Goal: Navigation & Orientation: Find specific page/section

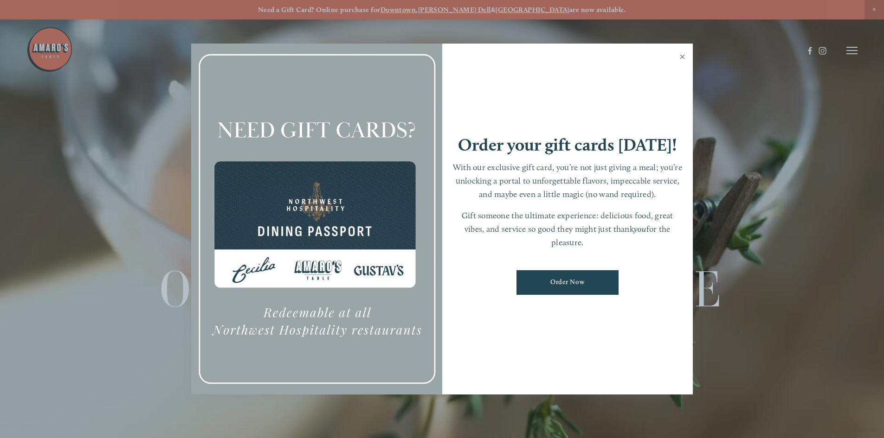
click at [684, 55] on link "Close" at bounding box center [682, 58] width 18 height 26
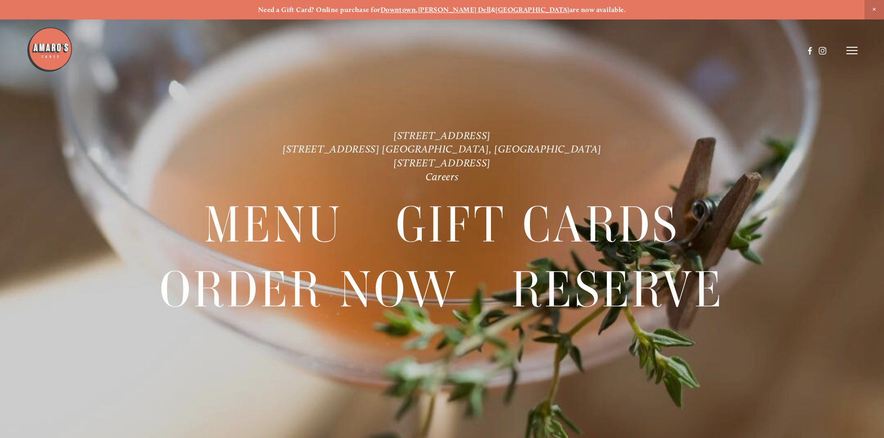
click at [51, 51] on img at bounding box center [49, 49] width 46 height 46
click at [871, 7] on span "Close Announcement" at bounding box center [873, 9] width 19 height 19
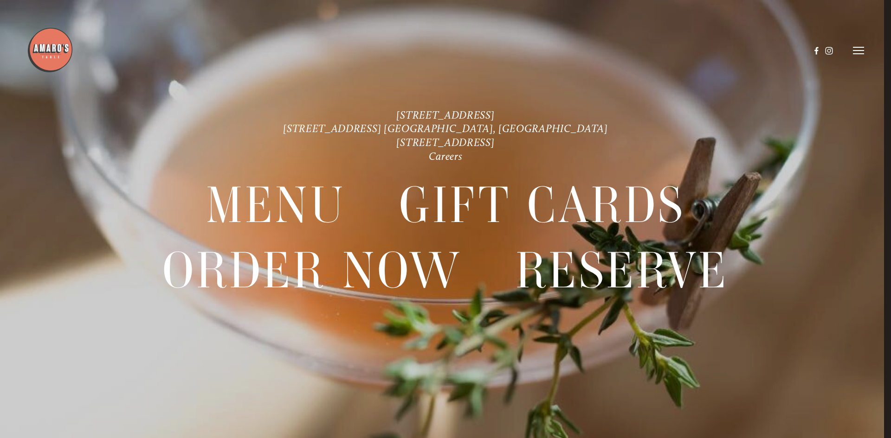
click at [854, 51] on line at bounding box center [858, 51] width 11 height 0
click at [861, 50] on icon at bounding box center [857, 50] width 8 height 8
click at [827, 49] on use at bounding box center [829, 51] width 16 height 16
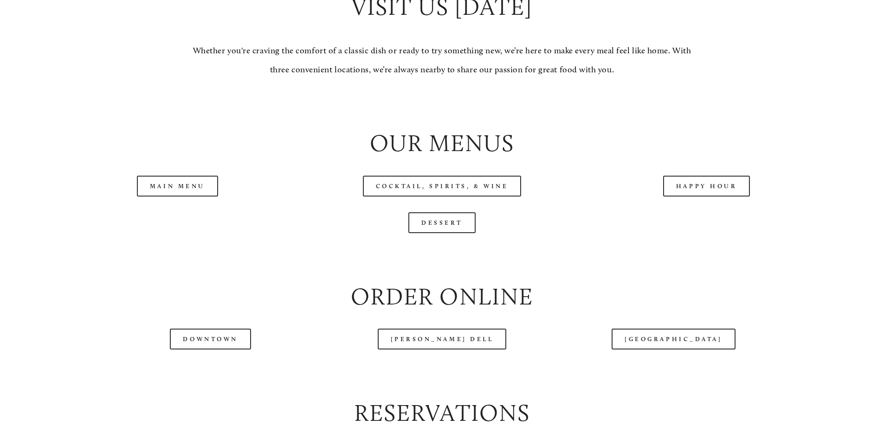
scroll to position [974, 0]
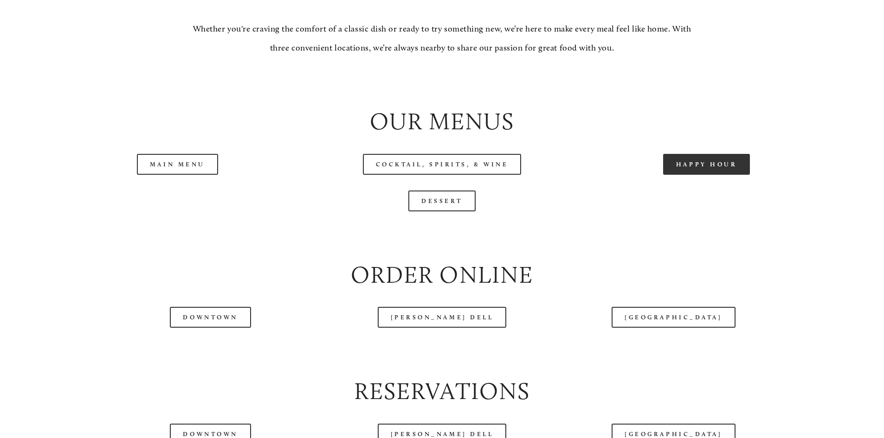
click at [703, 175] on link "Happy Hour" at bounding box center [706, 164] width 87 height 21
